Goal: Task Accomplishment & Management: Use online tool/utility

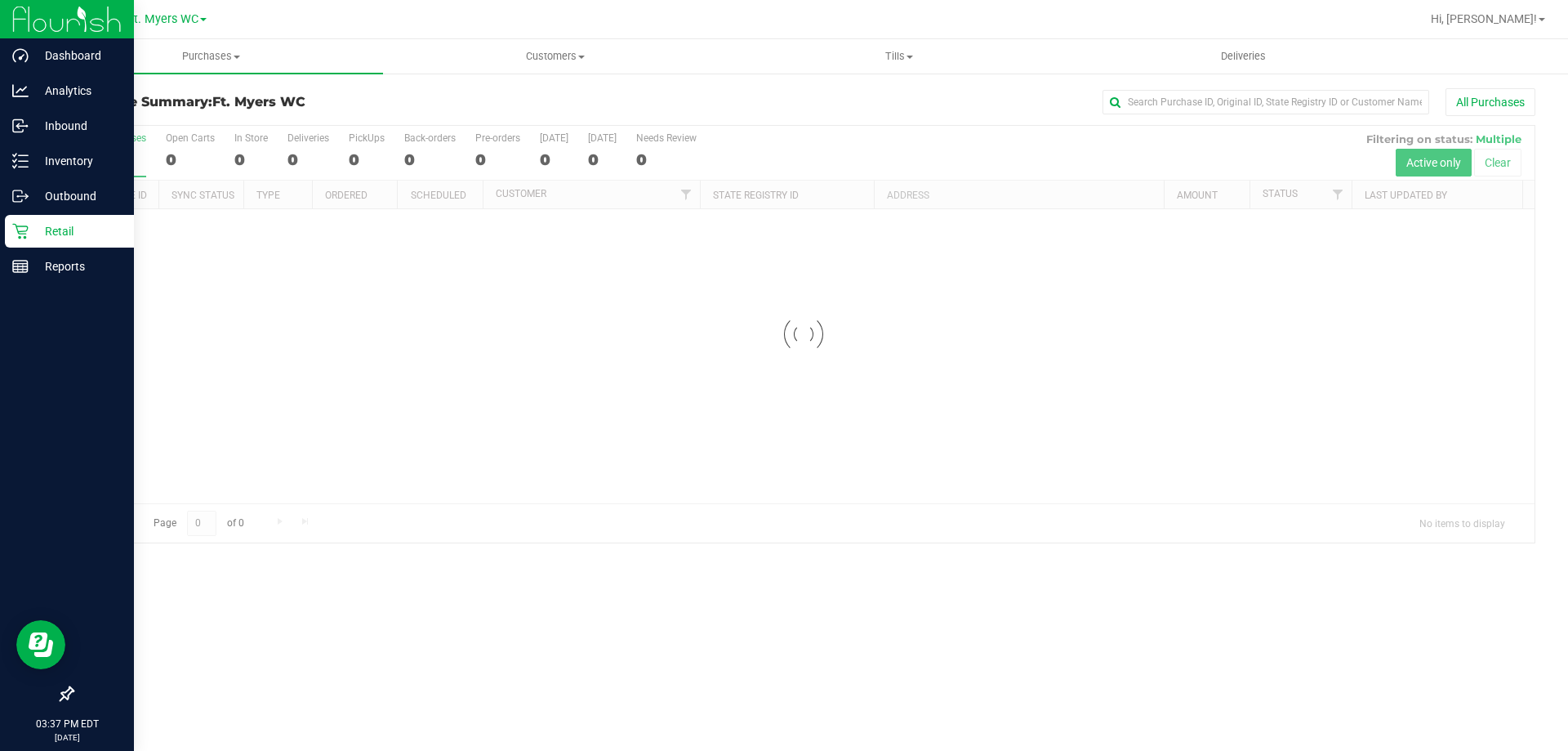
click at [22, 230] on icon at bounding box center [20, 231] width 16 height 16
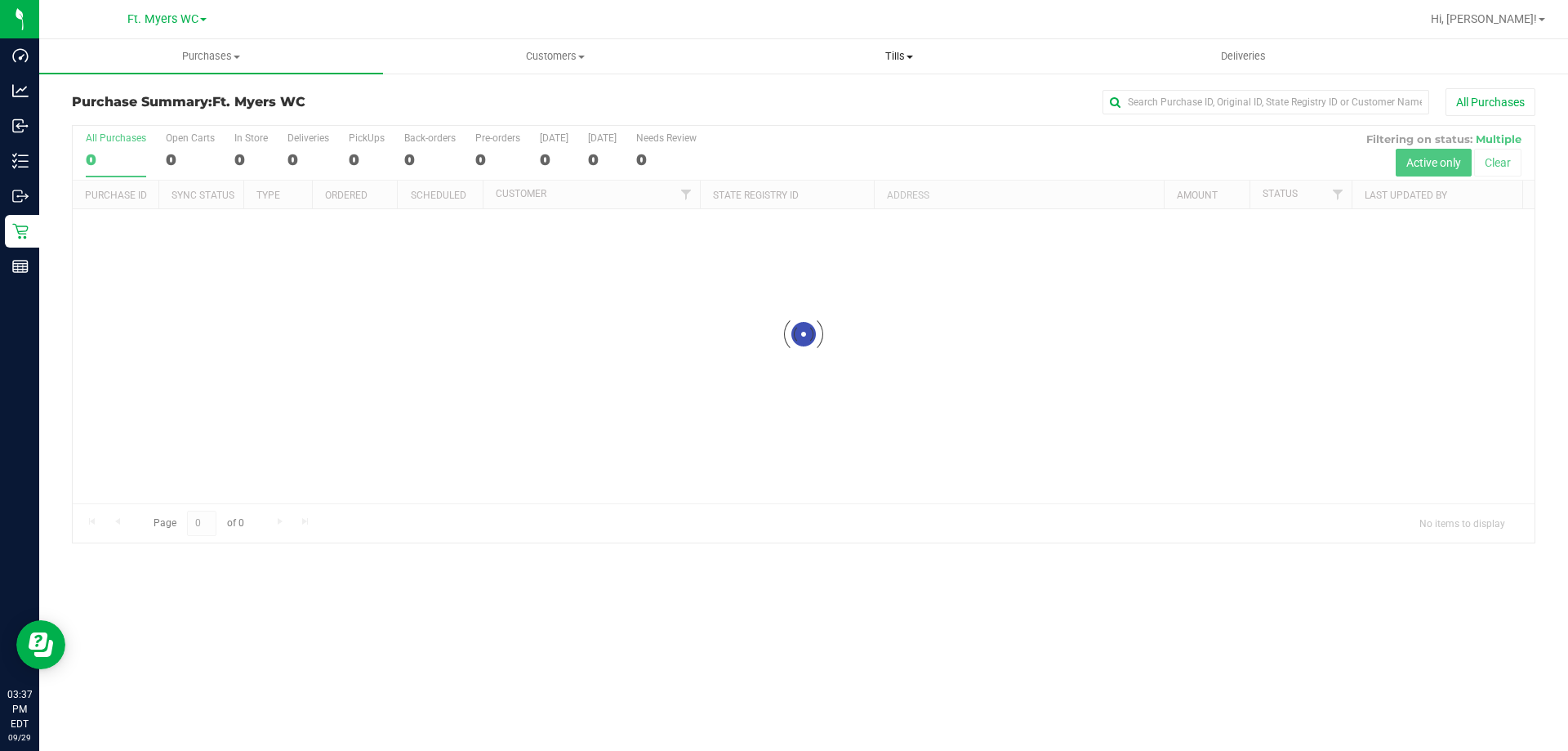
click at [922, 55] on span "Tills" at bounding box center [898, 56] width 343 height 15
click at [882, 100] on li "Manage tills" at bounding box center [898, 99] width 343 height 20
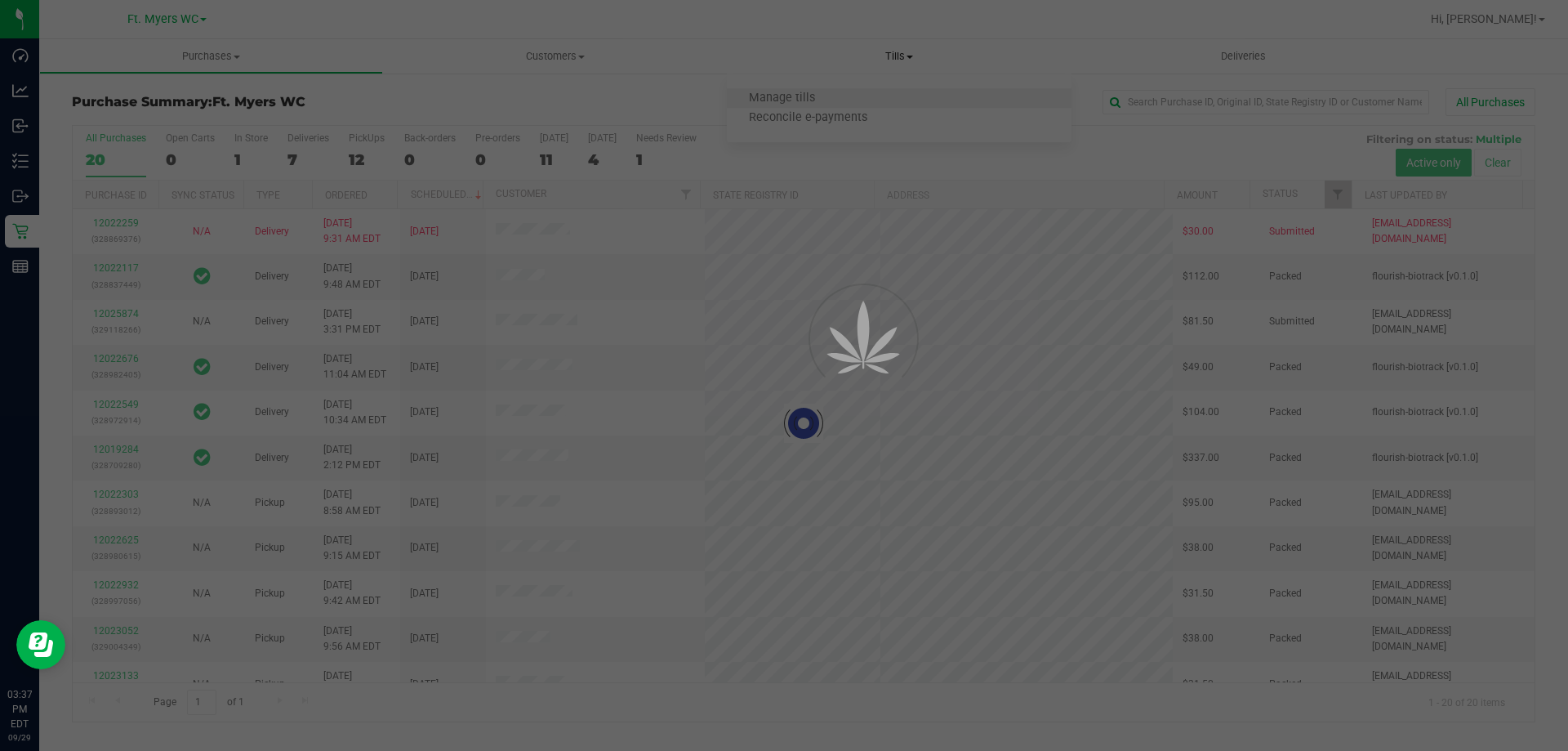
click at [882, 100] on div at bounding box center [784, 376] width 1568 height 751
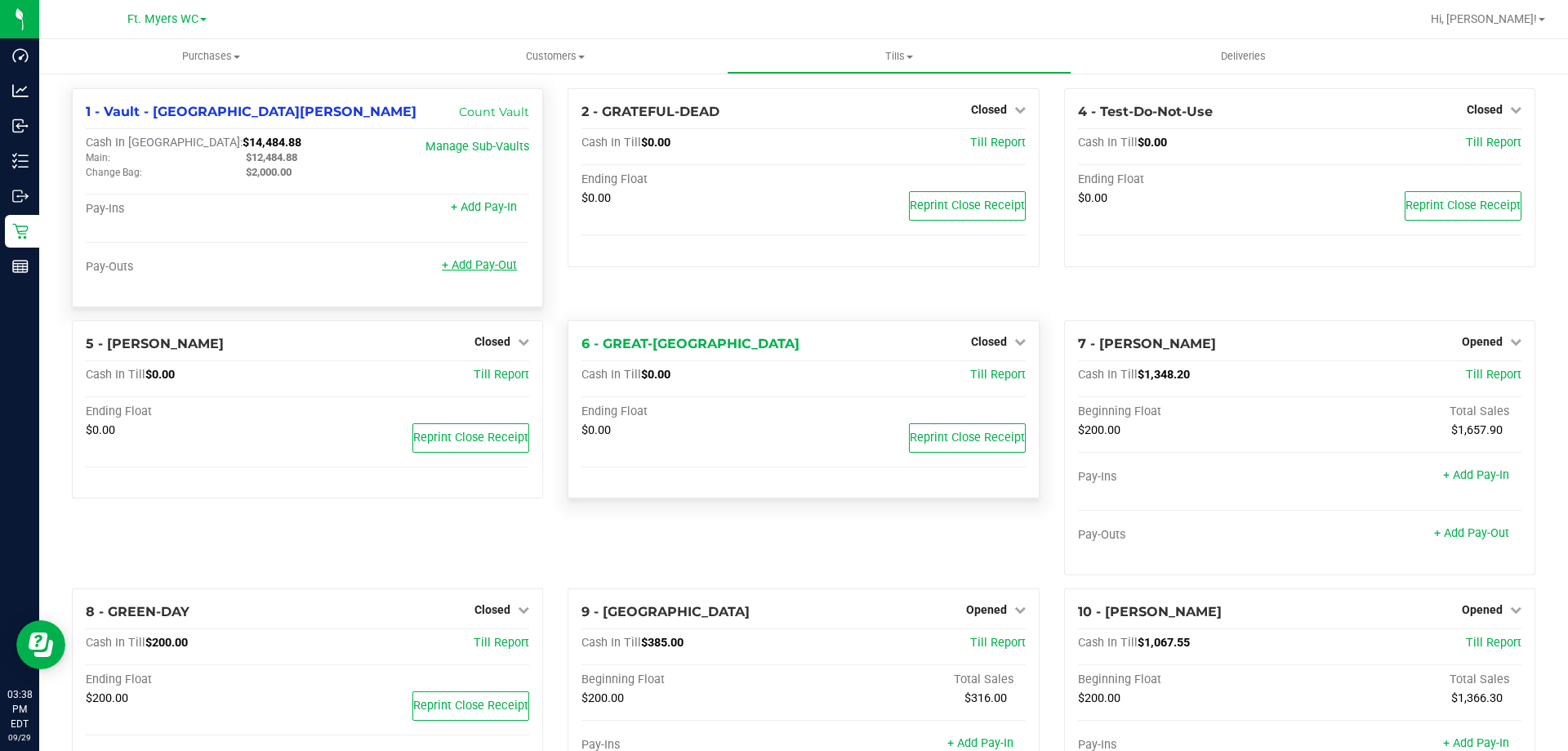
click at [482, 269] on link "+ Add Pay-Out" at bounding box center [480, 265] width 75 height 14
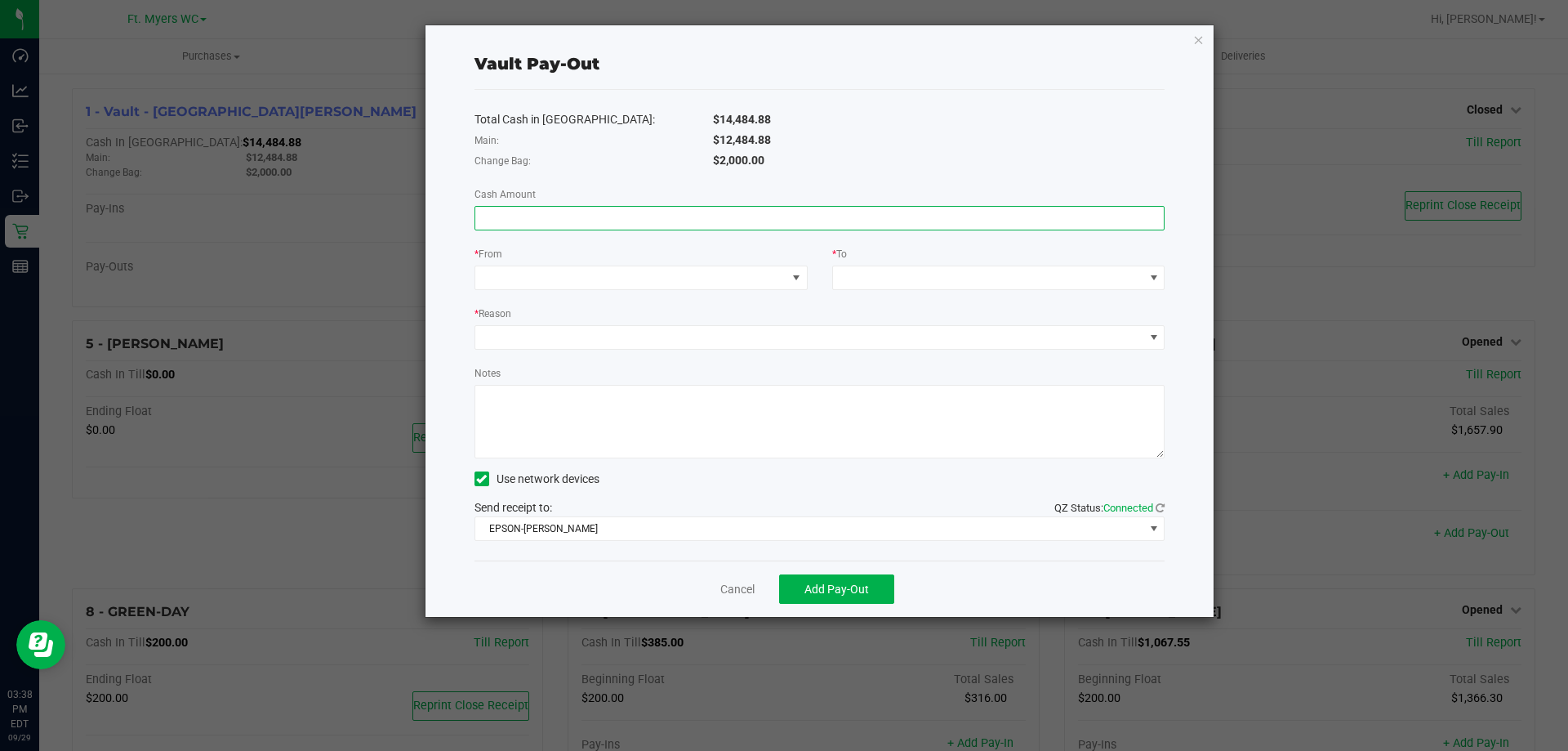
click at [501, 216] on input at bounding box center [819, 218] width 689 height 23
type input "$12,484.88"
click at [518, 280] on span at bounding box center [631, 278] width 312 height 23
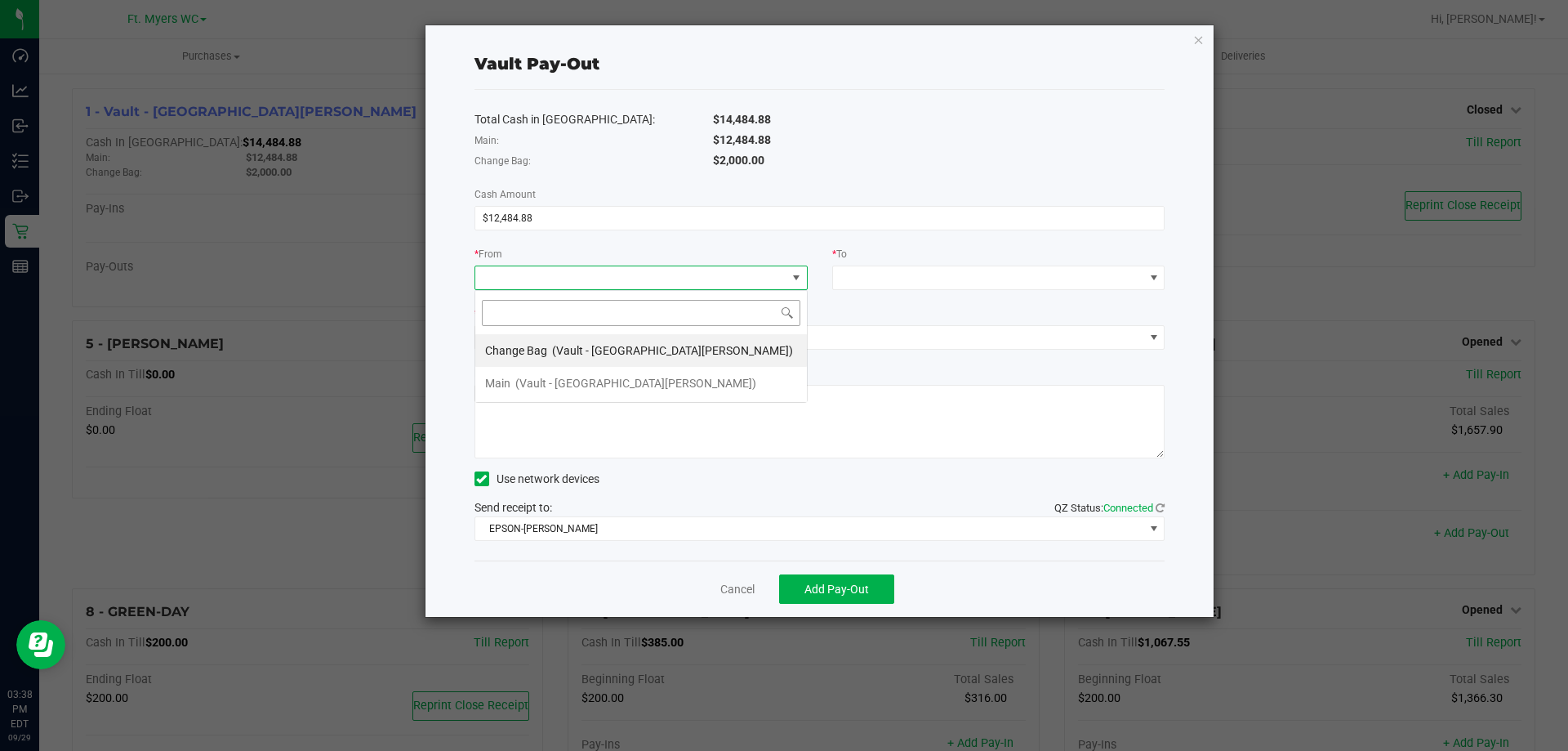
scroll to position [24, 333]
click at [535, 388] on span "(Vault - [GEOGRAPHIC_DATA][PERSON_NAME])" at bounding box center [635, 383] width 241 height 13
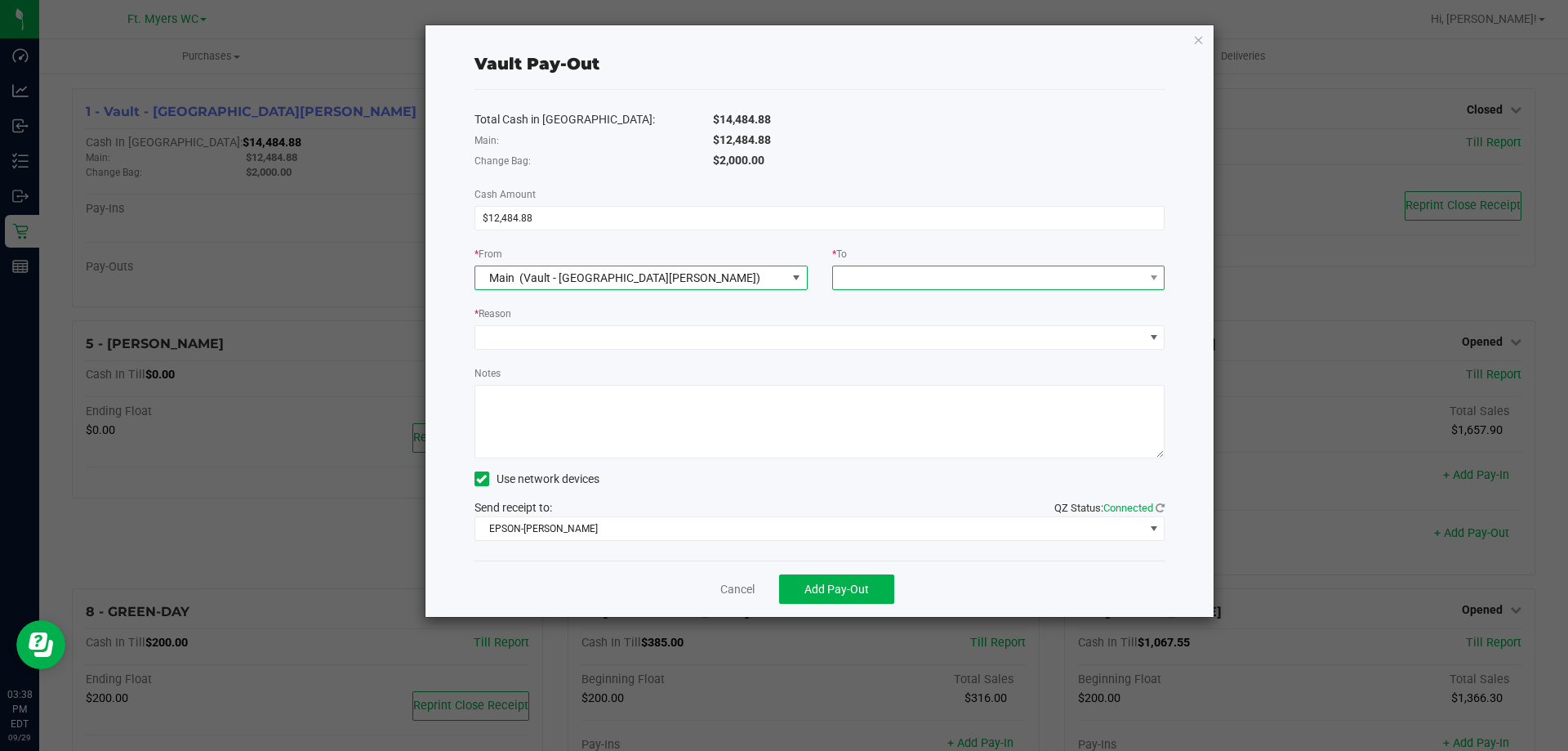
click at [999, 273] on span at bounding box center [989, 278] width 312 height 23
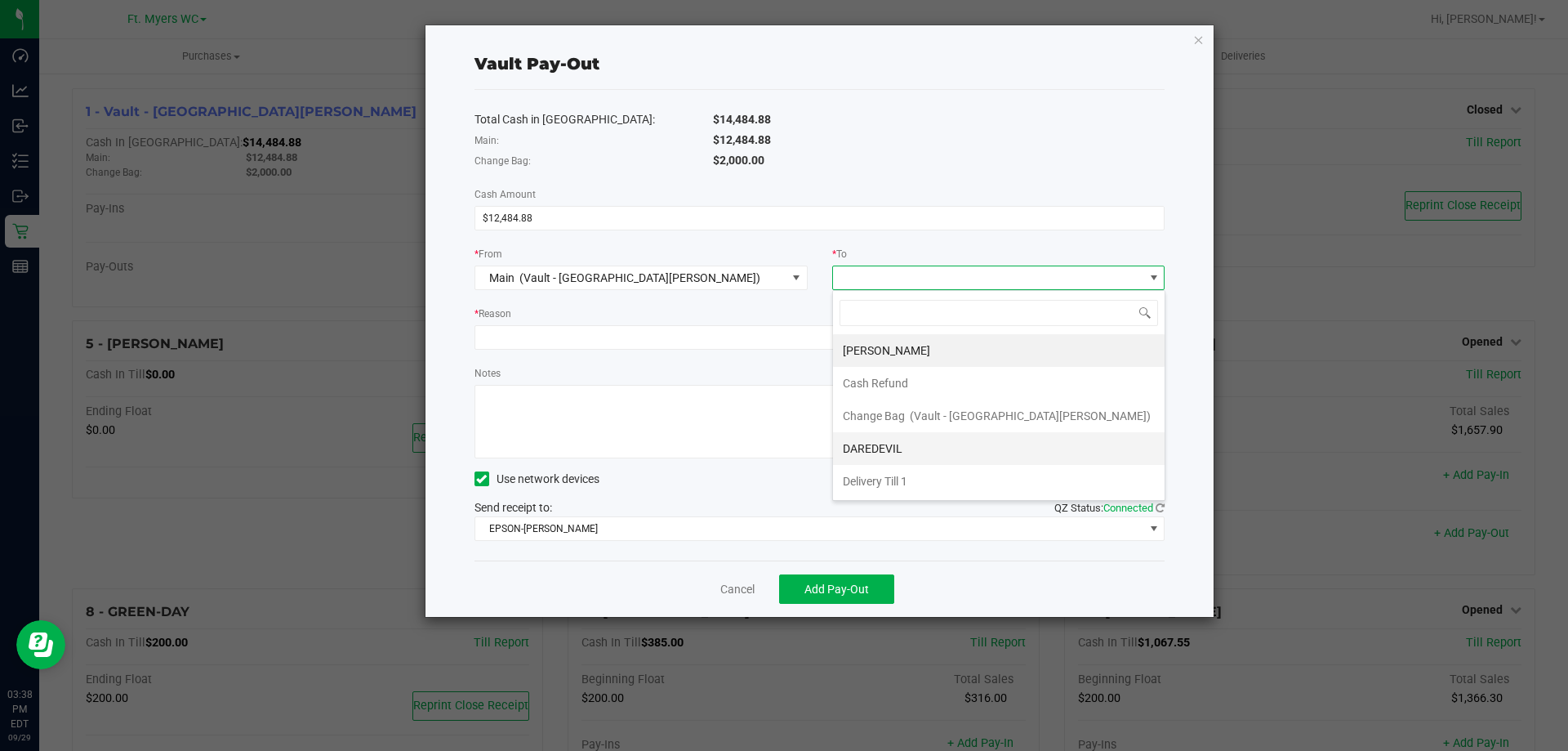
scroll to position [130, 0]
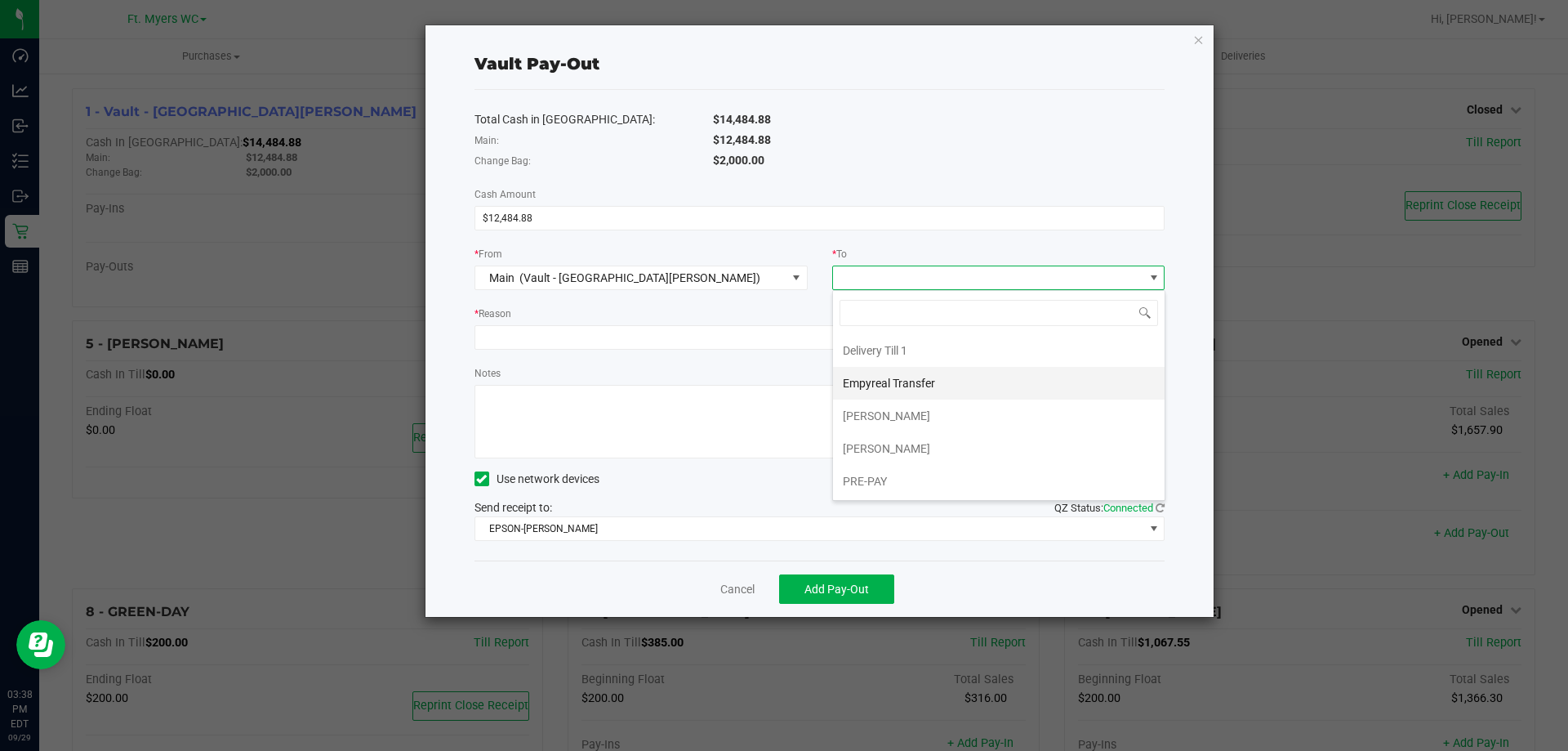
click at [927, 393] on div "Empyreal Transfer" at bounding box center [890, 382] width 95 height 29
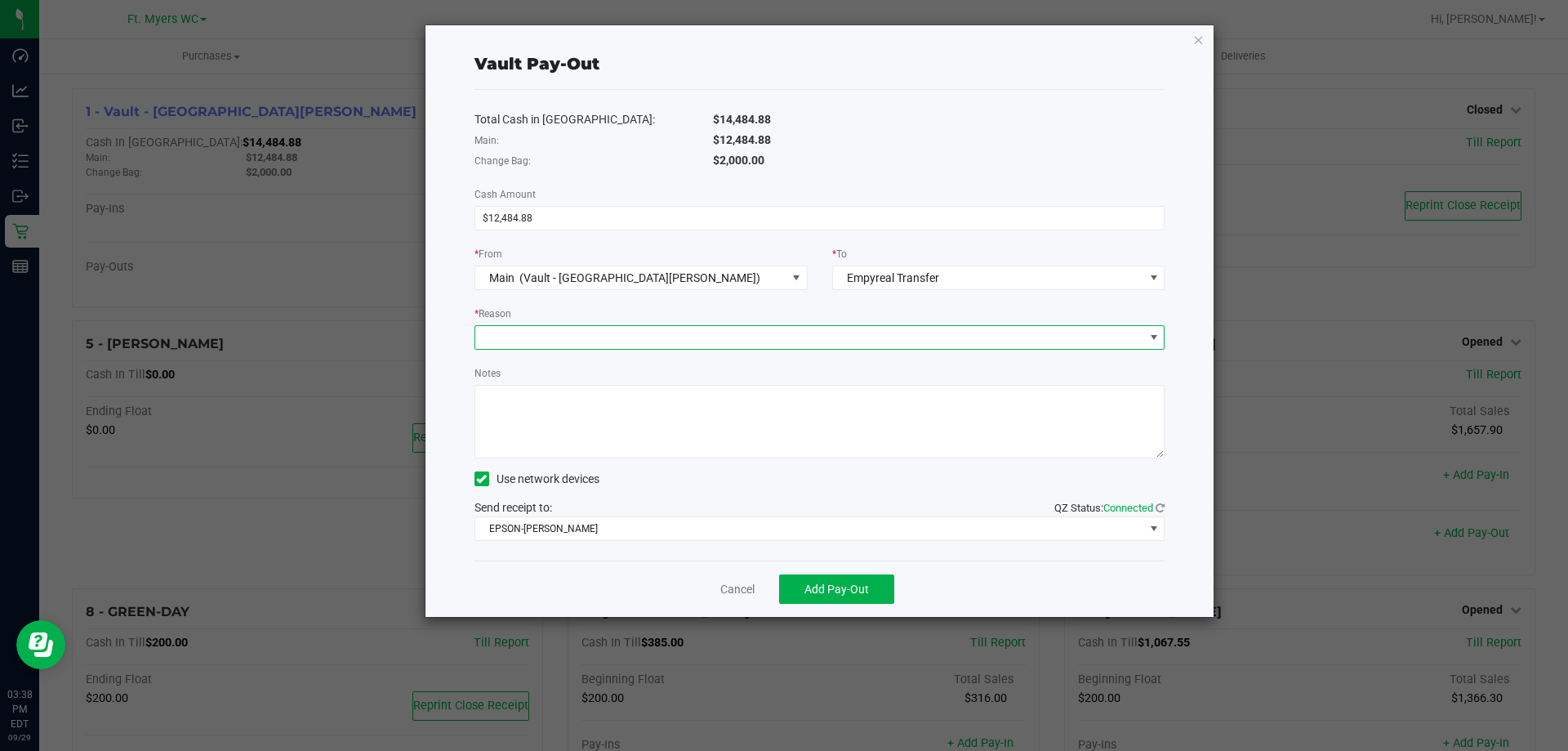
click at [809, 343] on span at bounding box center [809, 337] width 669 height 23
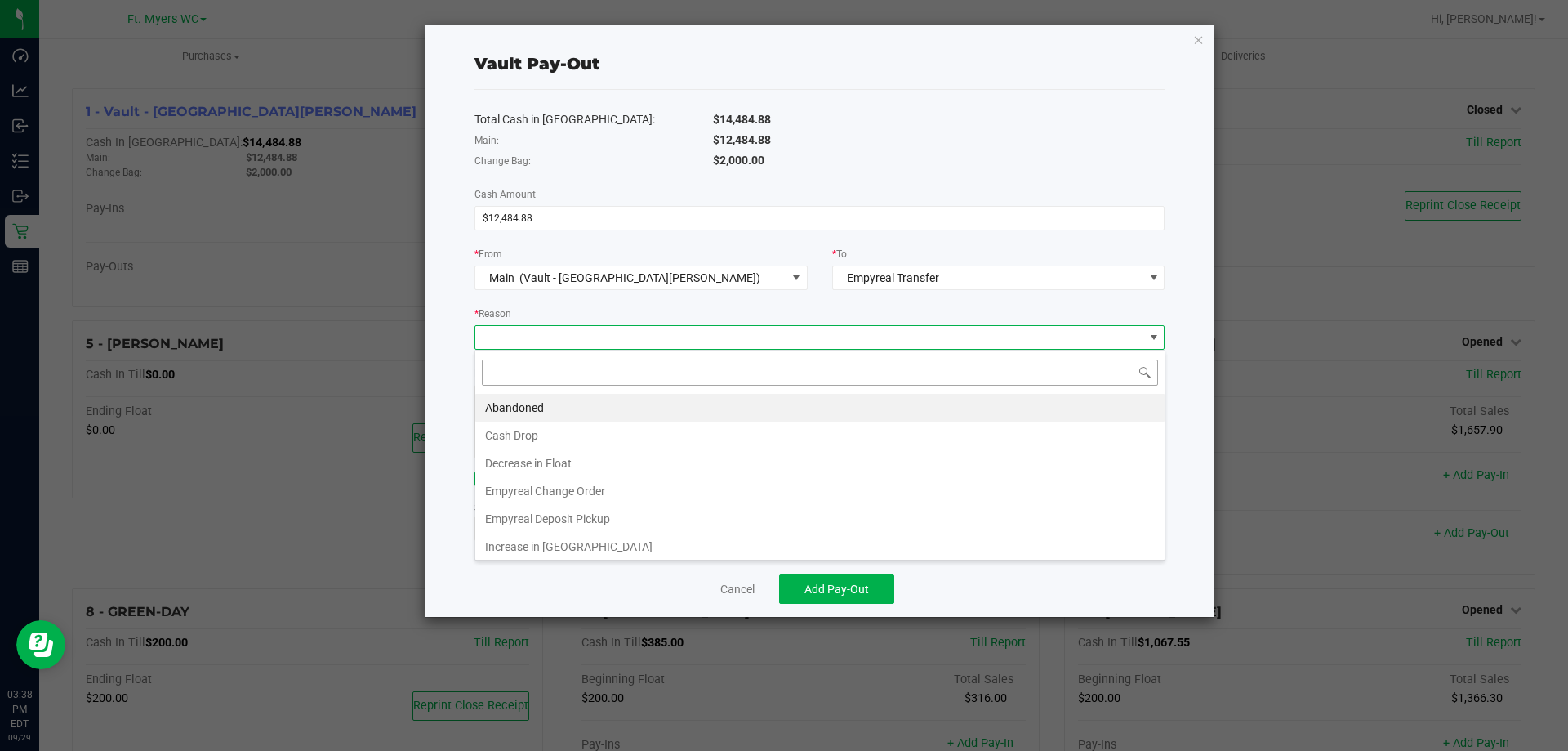
scroll to position [24, 690]
click at [596, 434] on li "Cash Drop" at bounding box center [819, 436] width 689 height 28
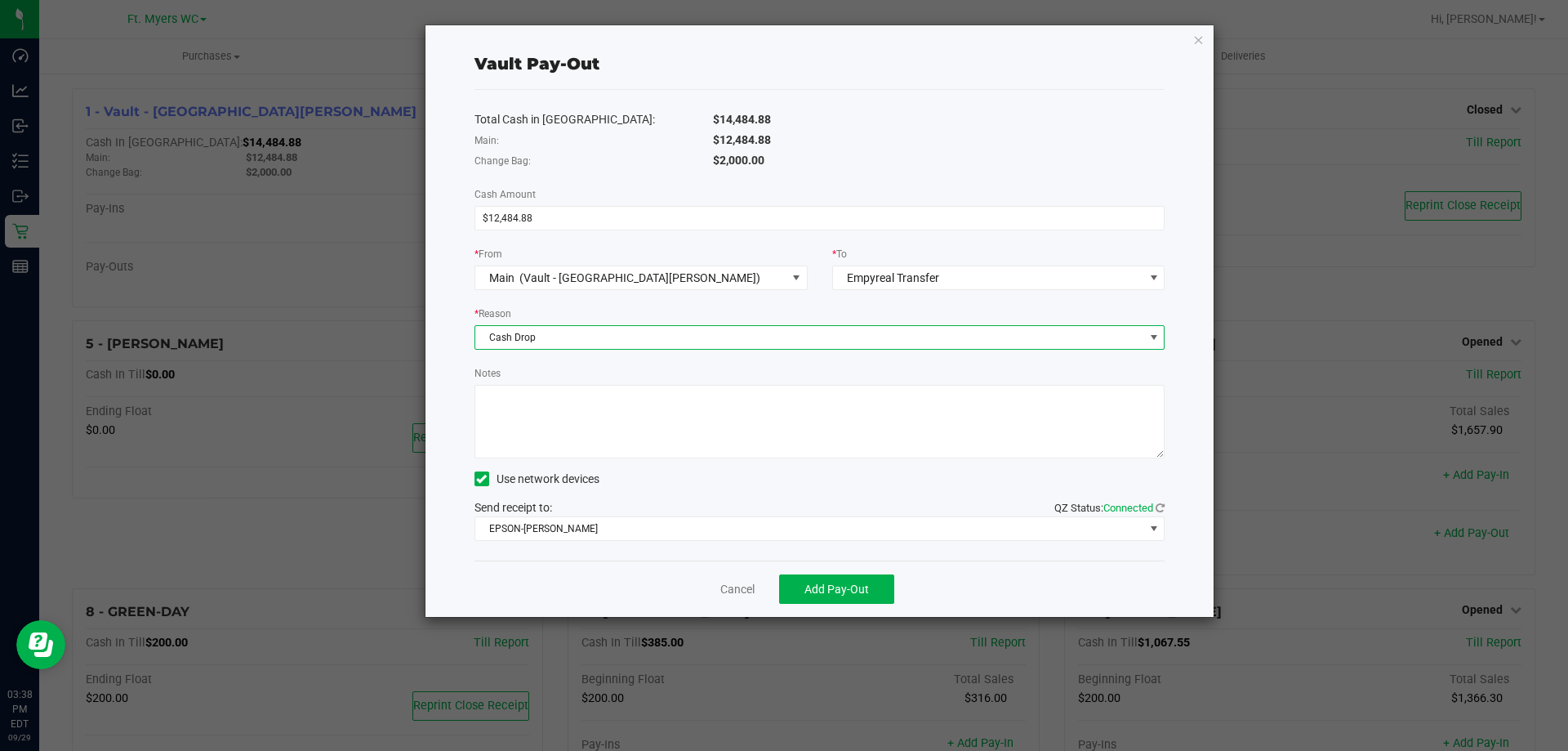
click at [623, 348] on span "Cash Drop" at bounding box center [809, 337] width 669 height 23
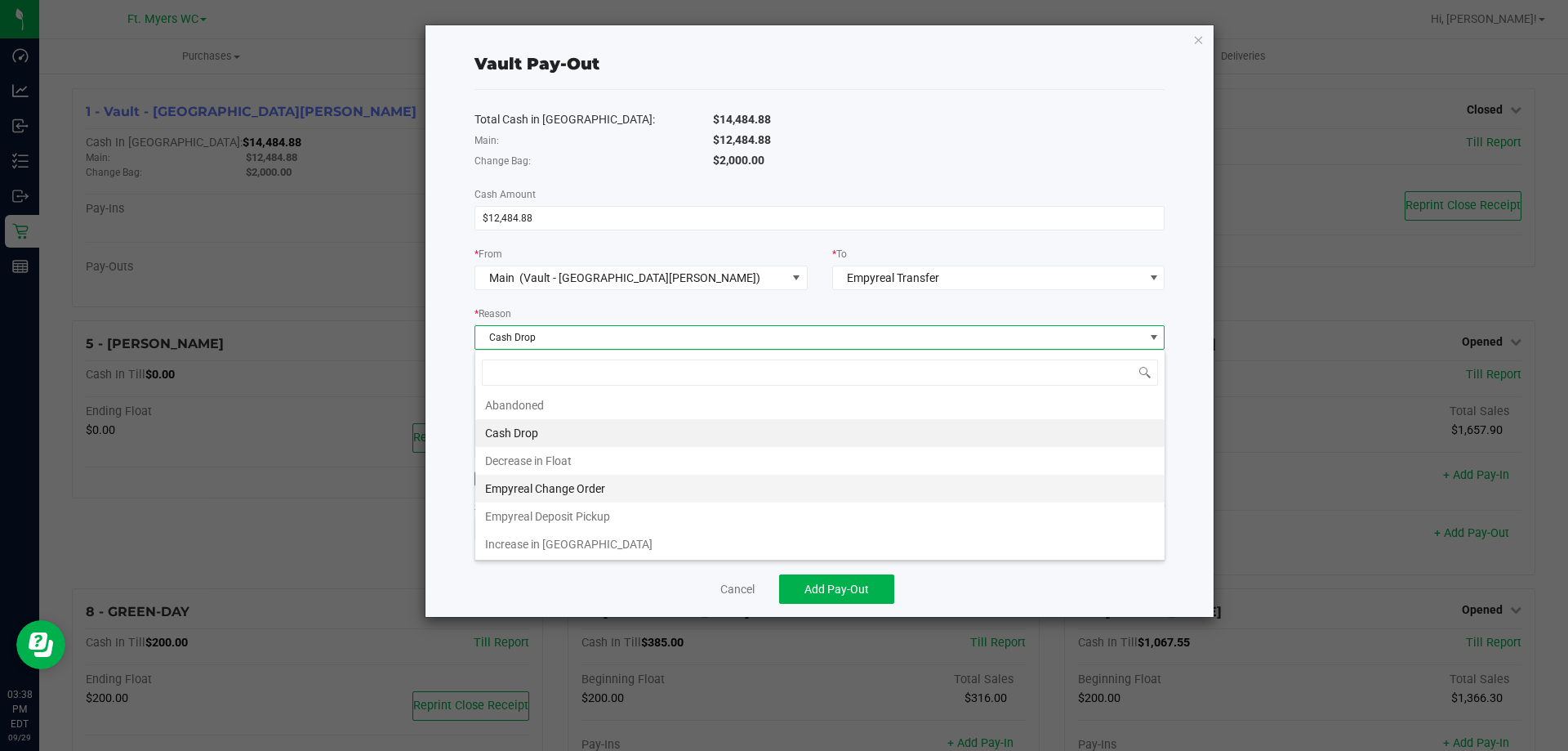
scroll to position [3, 0]
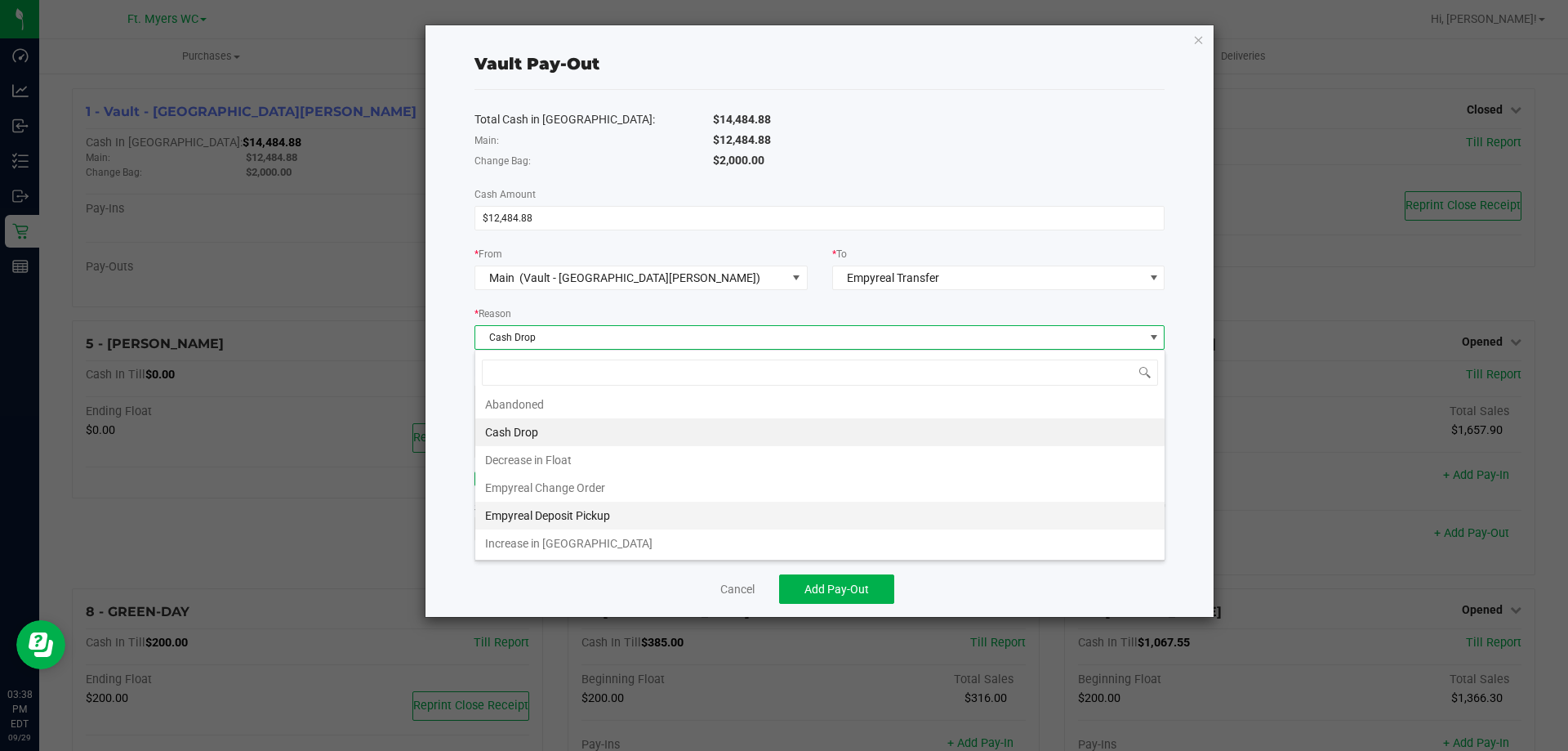
click at [598, 513] on li "Empyreal Deposit Pickup" at bounding box center [819, 515] width 689 height 28
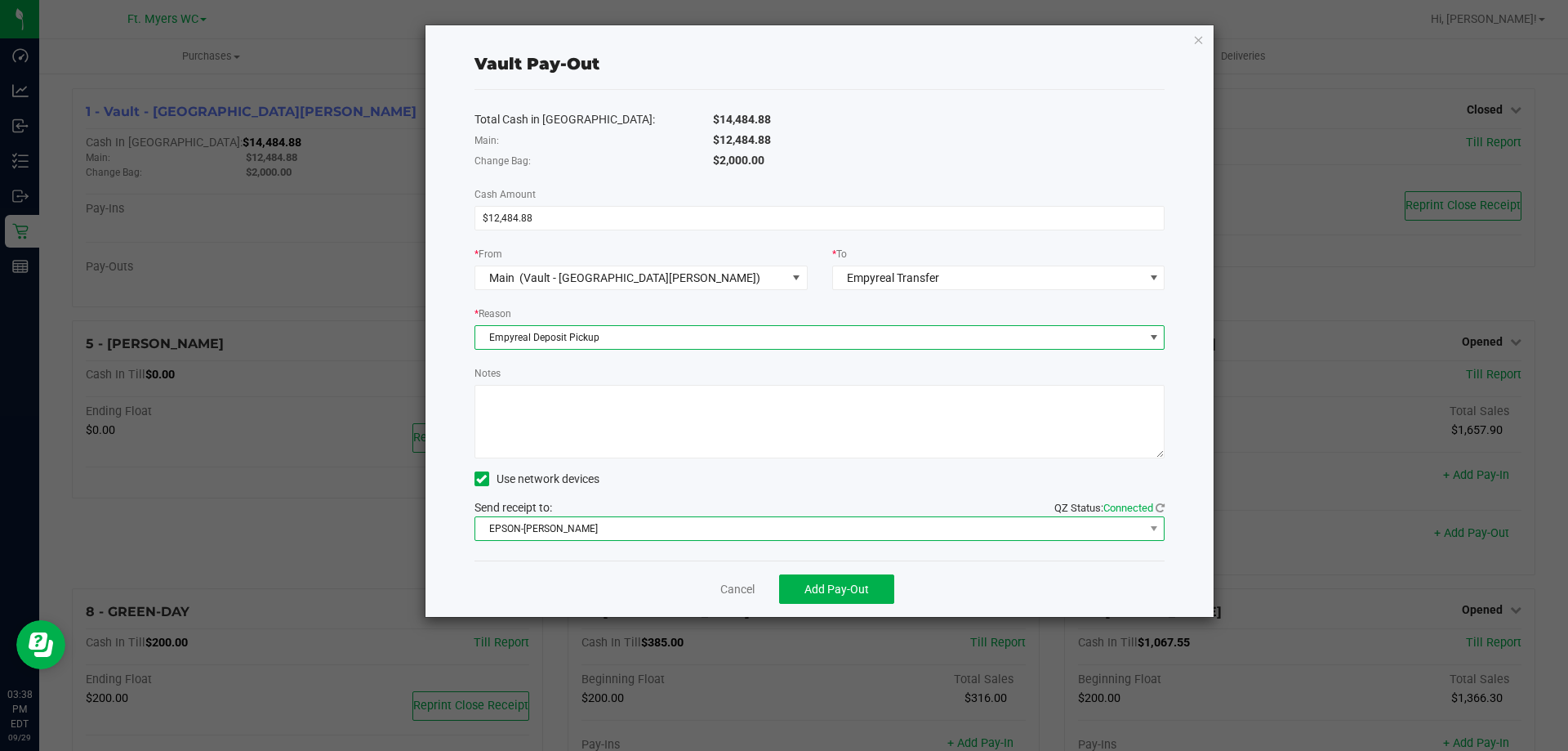
click at [586, 537] on span "EPSON-[PERSON_NAME]" at bounding box center [809, 529] width 669 height 23
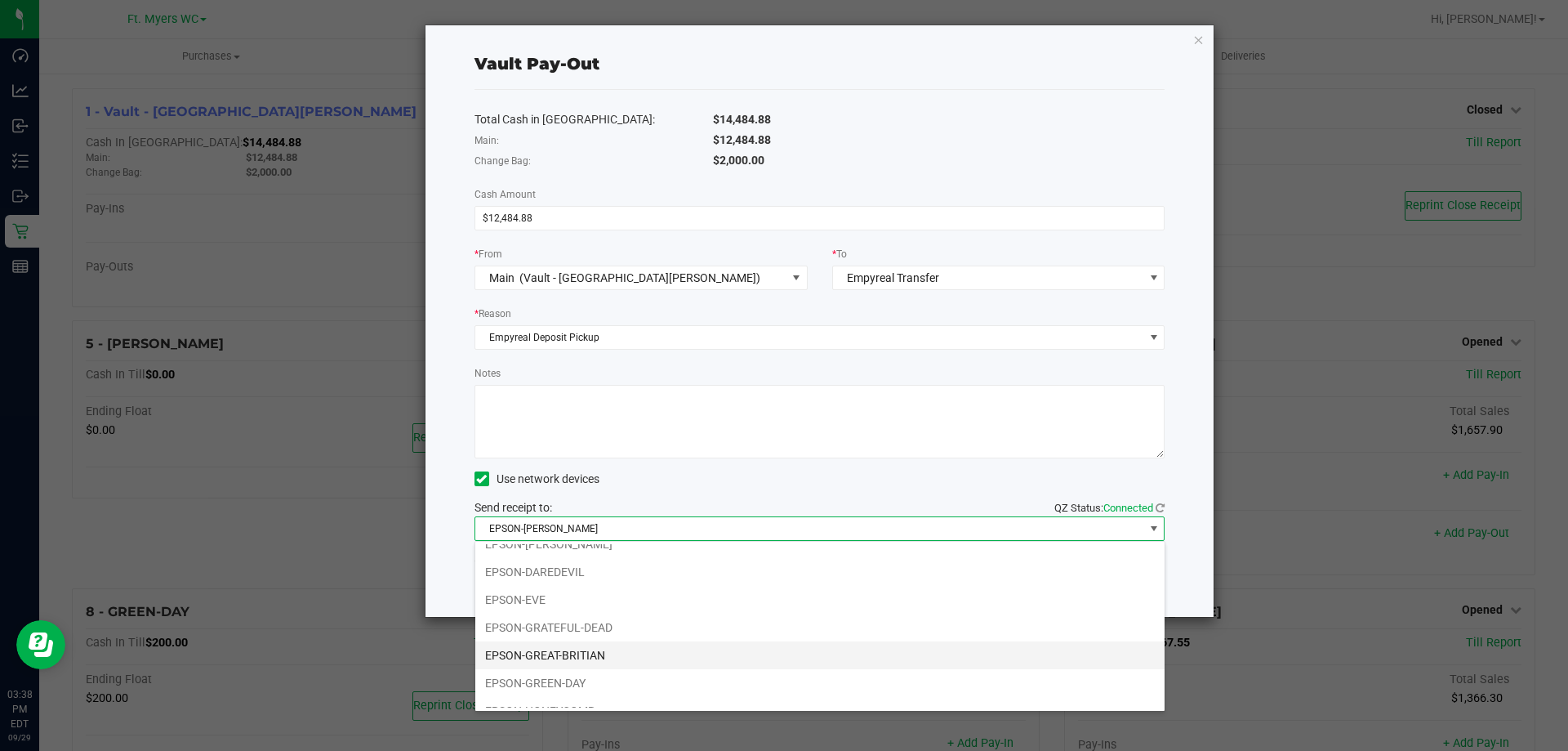
scroll to position [115, 0]
click at [587, 646] on li "EPSON-HONEYCOMB" at bounding box center [819, 638] width 689 height 28
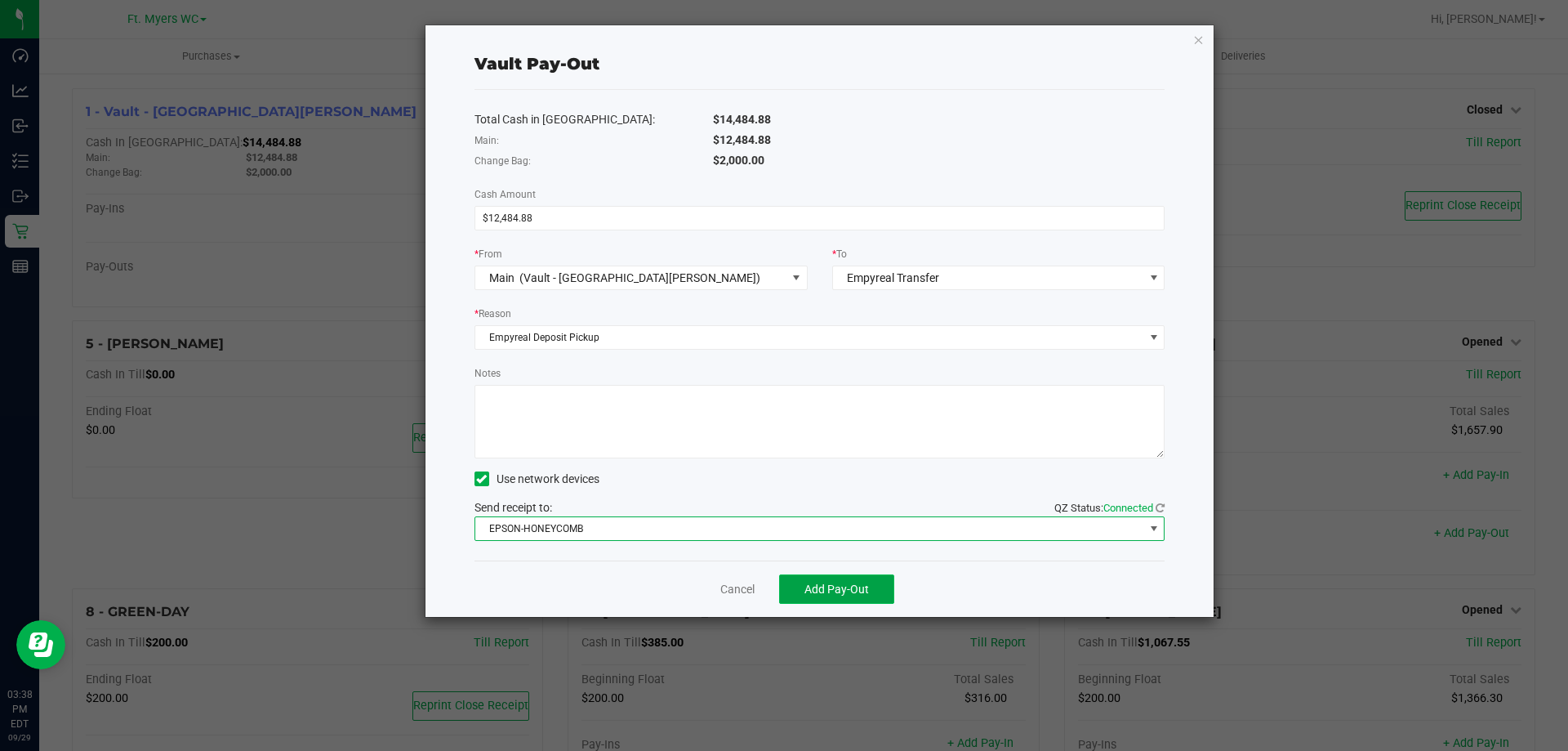
click at [817, 591] on span "Add Pay-Out" at bounding box center [836, 589] width 65 height 13
